Goal: Navigation & Orientation: Find specific page/section

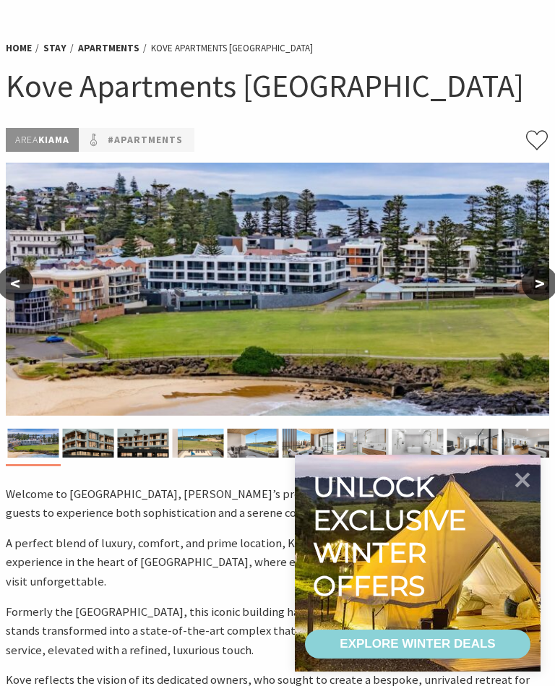
scroll to position [56, 0]
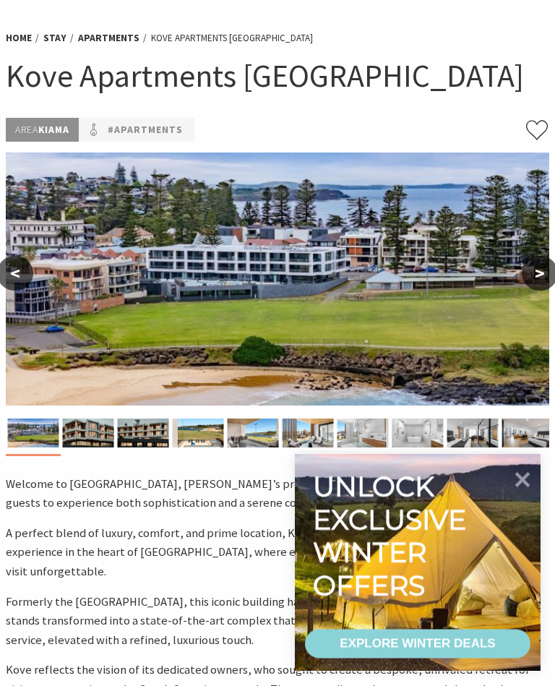
click at [540, 278] on button ">" at bounding box center [540, 274] width 36 height 35
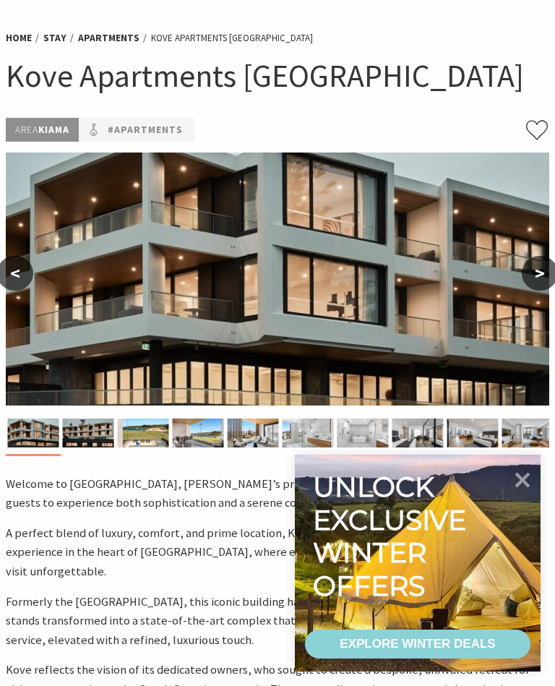
click at [535, 279] on button ">" at bounding box center [540, 273] width 36 height 35
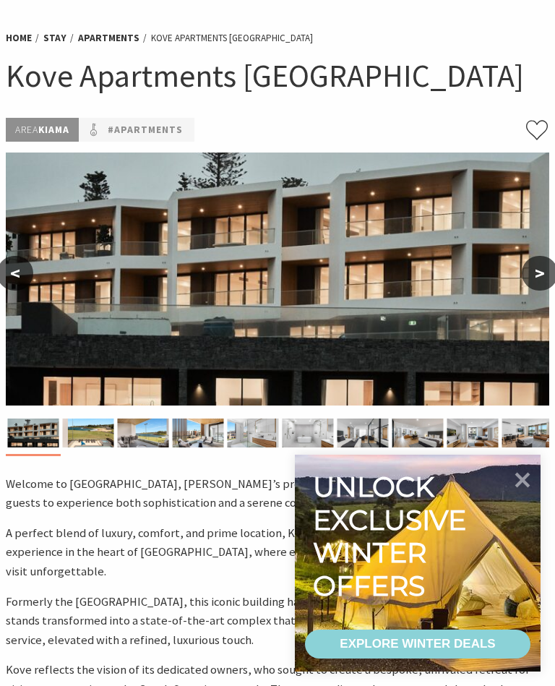
click at [538, 280] on button ">" at bounding box center [540, 273] width 36 height 35
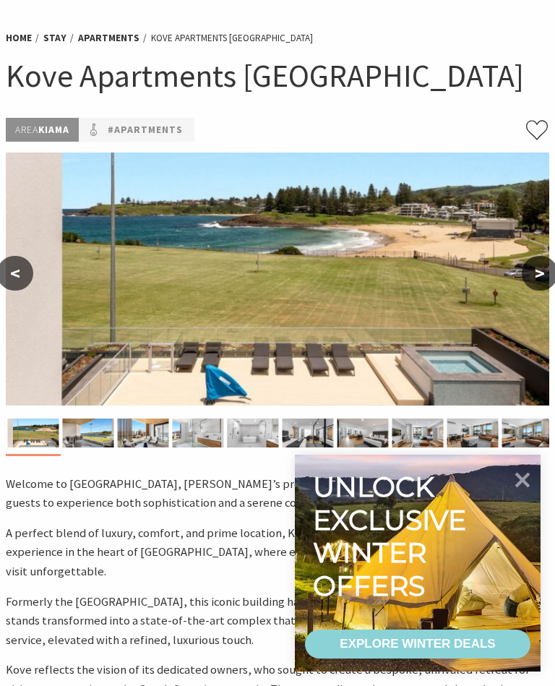
click at [535, 275] on button ">" at bounding box center [540, 273] width 36 height 35
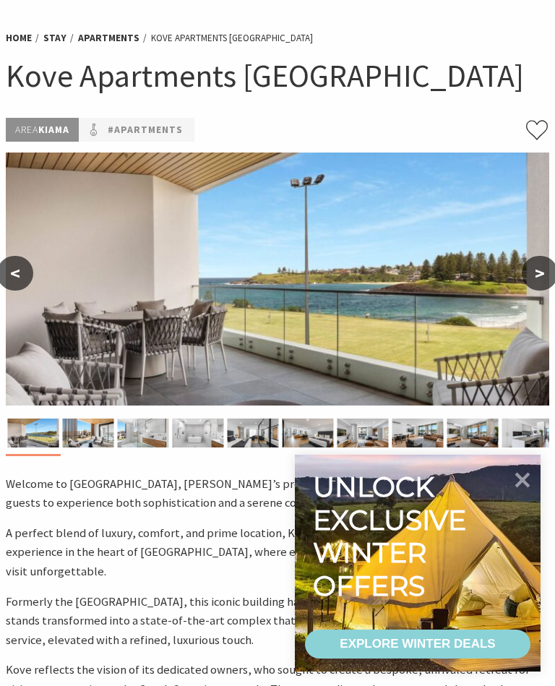
click at [540, 275] on button ">" at bounding box center [540, 273] width 36 height 35
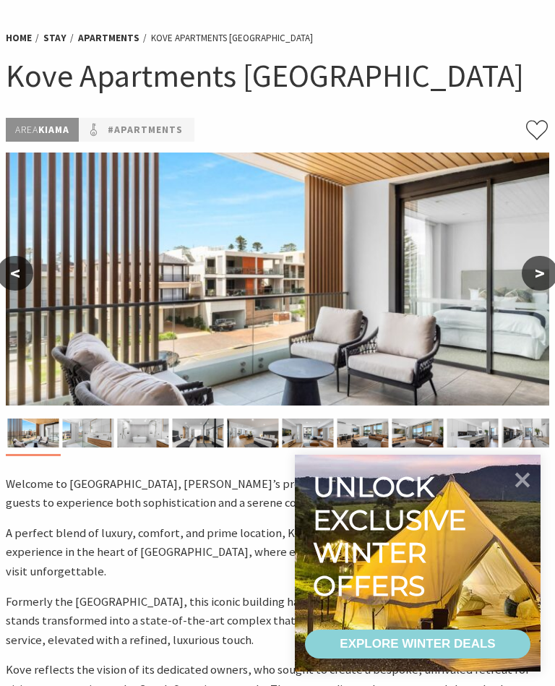
click at [548, 274] on button ">" at bounding box center [540, 273] width 36 height 35
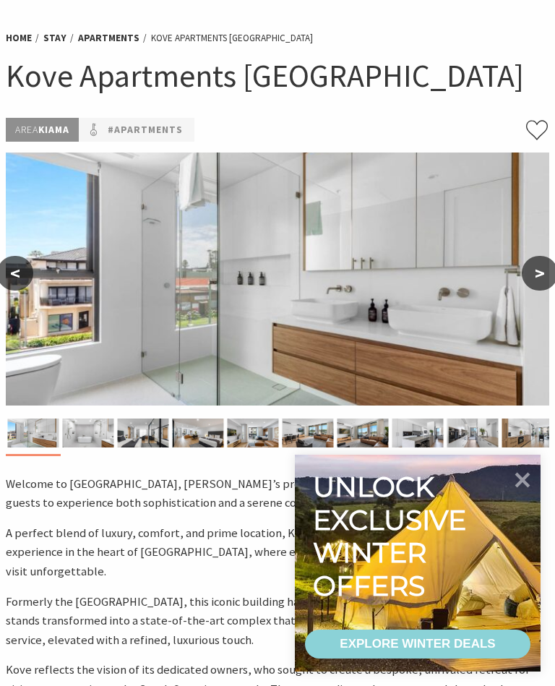
click at [533, 285] on button ">" at bounding box center [540, 273] width 36 height 35
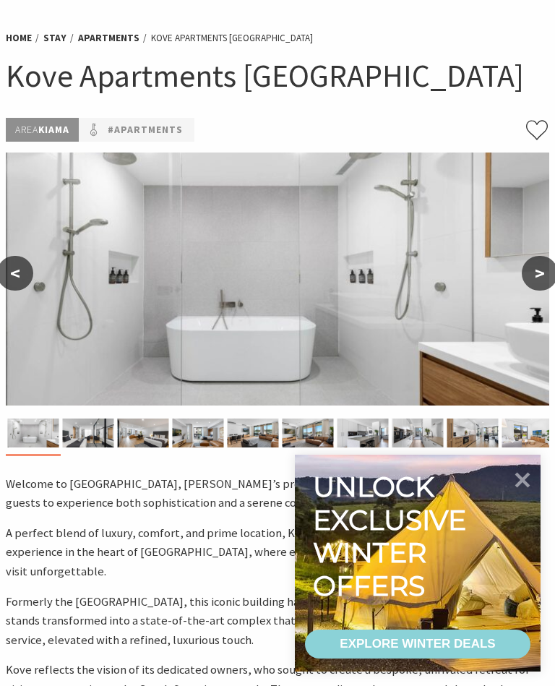
scroll to position [0, 0]
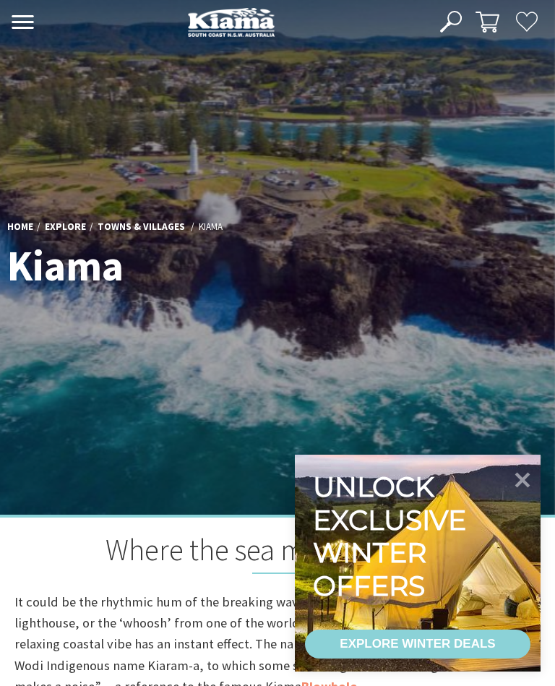
scroll to position [643, 551]
click at [147, 231] on link "Towns & Villages" at bounding box center [141, 227] width 87 height 14
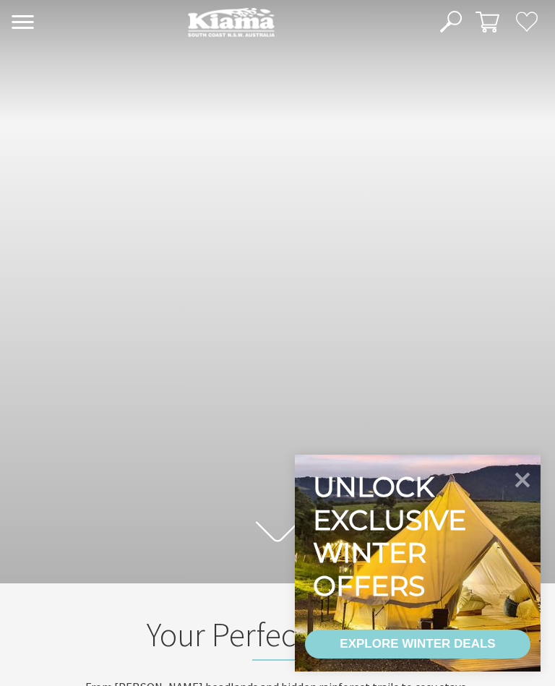
click at [528, 473] on icon at bounding box center [522, 480] width 15 height 15
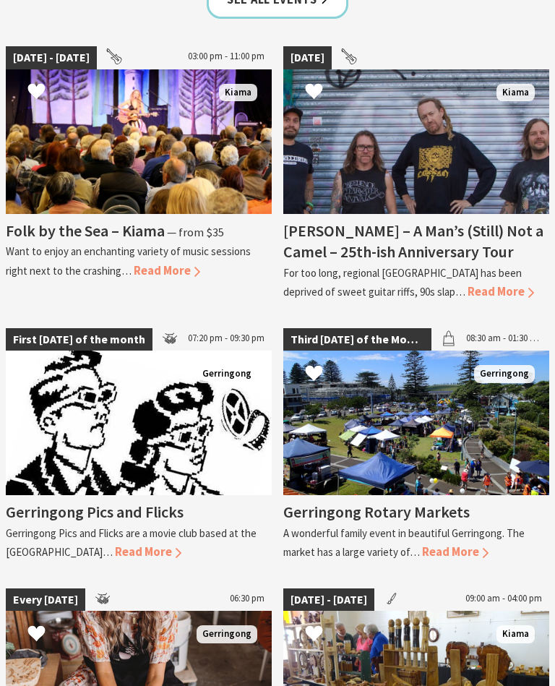
scroll to position [1736, 0]
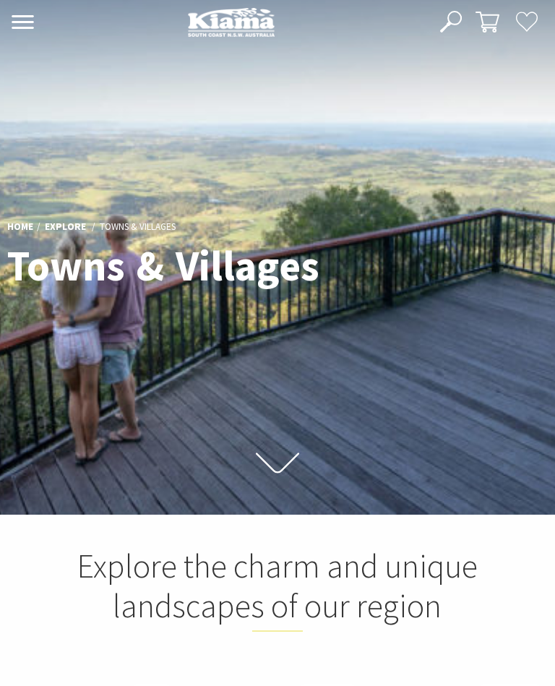
scroll to position [410, 551]
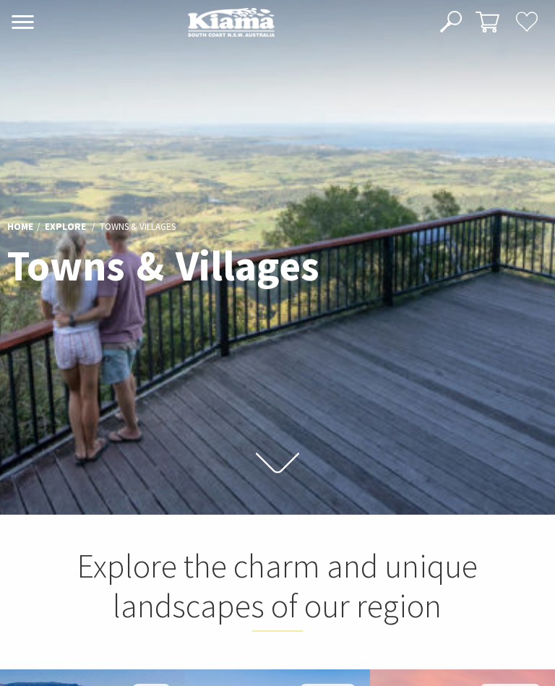
click at [278, 476] on icon at bounding box center [277, 462] width 43 height 25
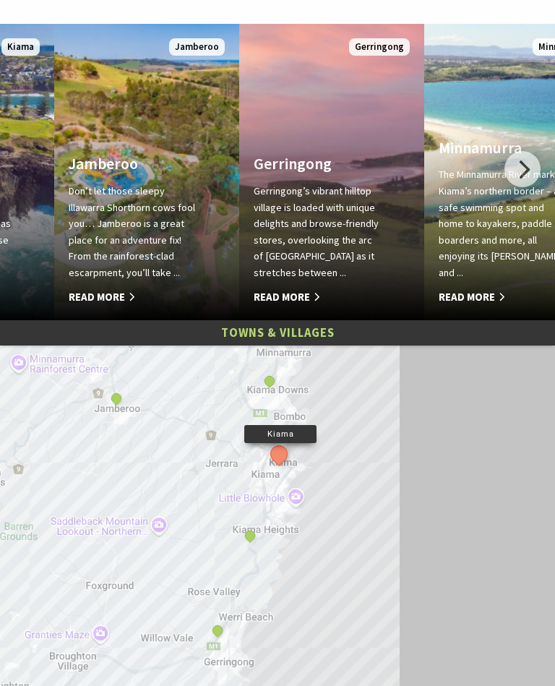
scroll to position [645, 0]
